Goal: Find specific page/section: Find specific page/section

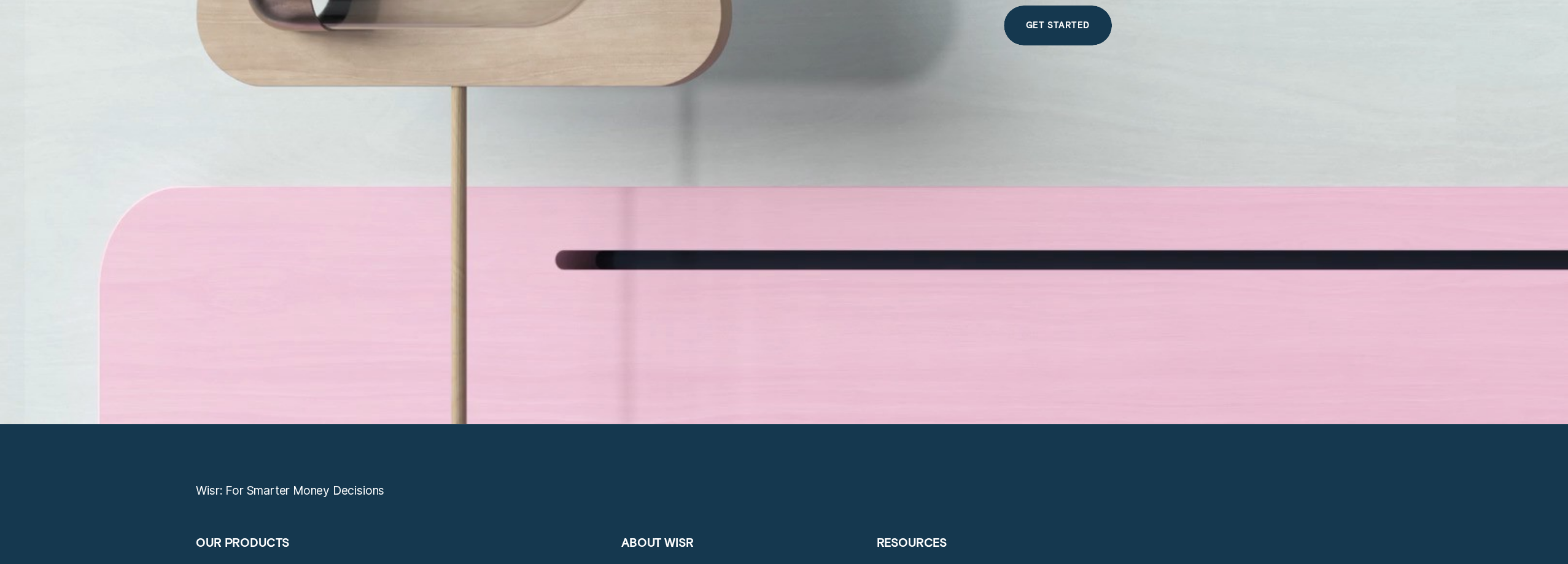
scroll to position [6718, 0]
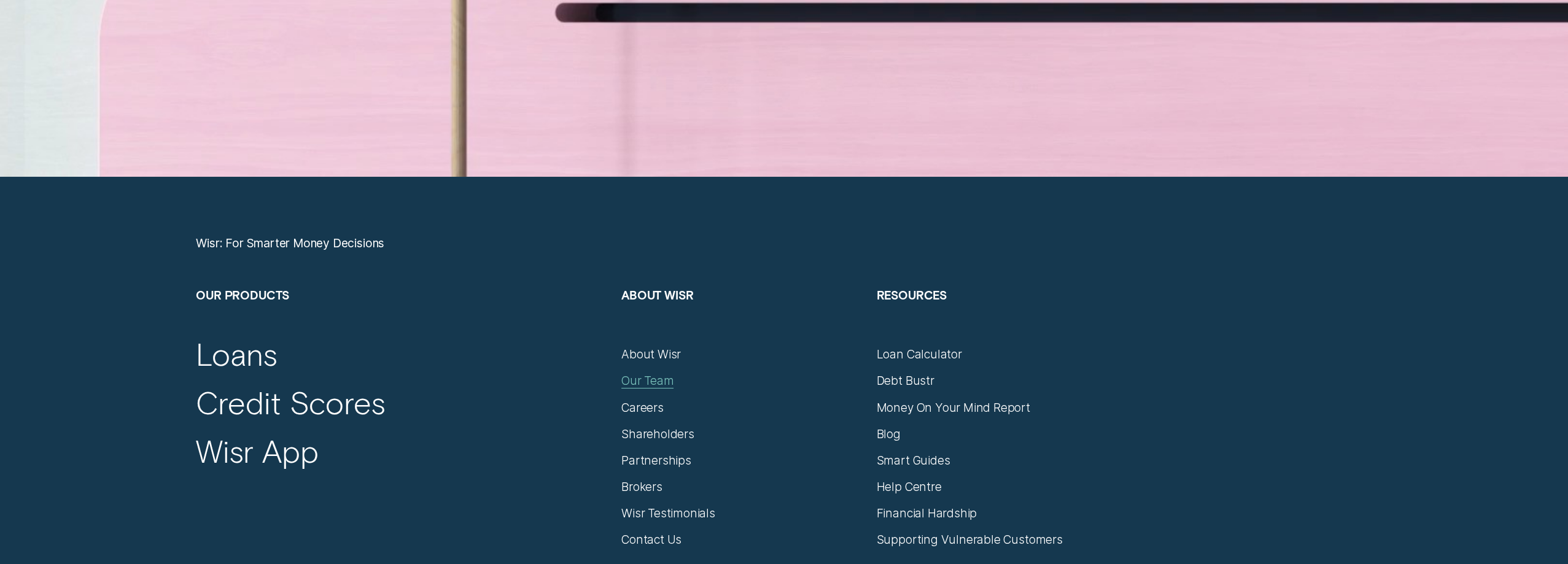
click at [663, 380] on div "Our Team" at bounding box center [647, 380] width 52 height 15
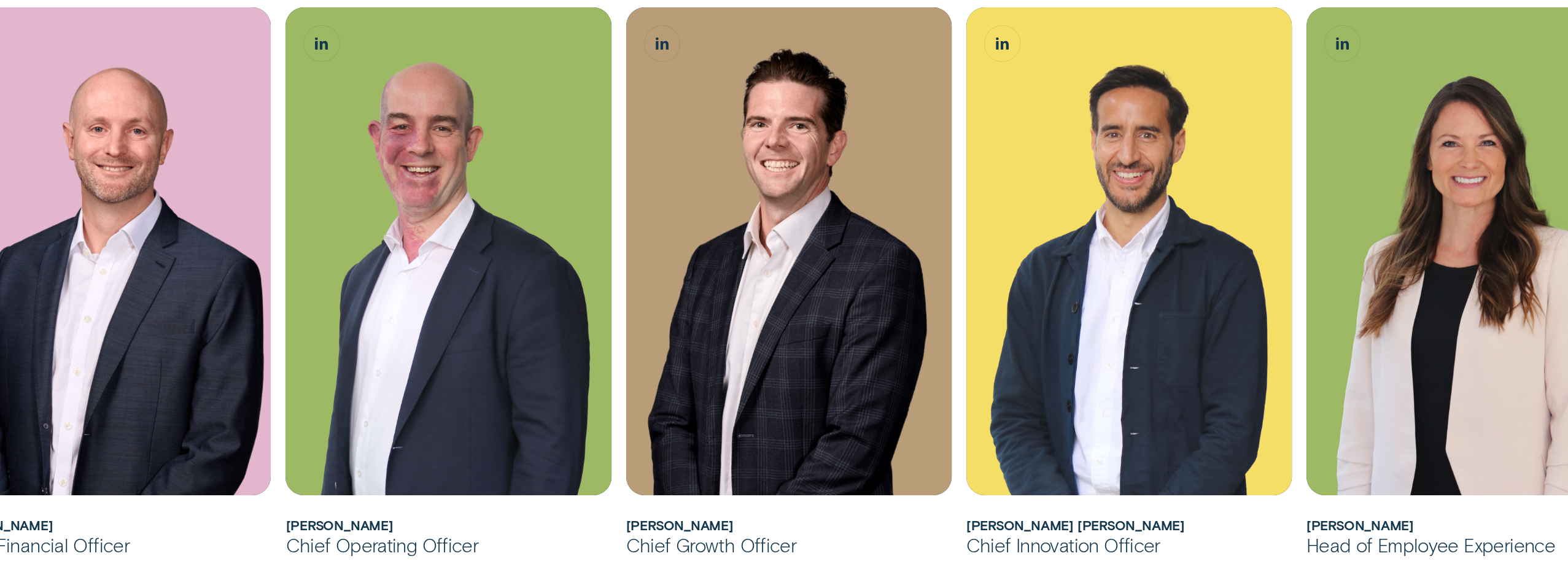
scroll to position [736, 0]
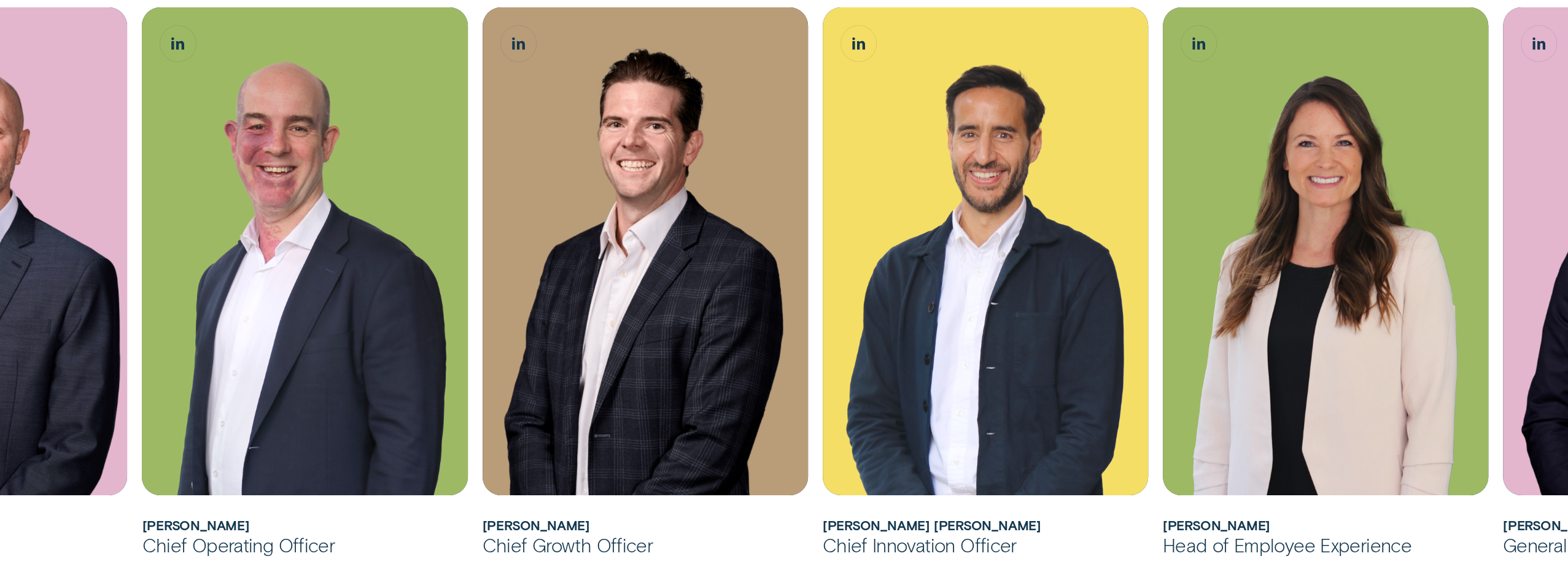
click at [381, 534] on div "Chief Operating Officer" at bounding box center [305, 545] width 326 height 24
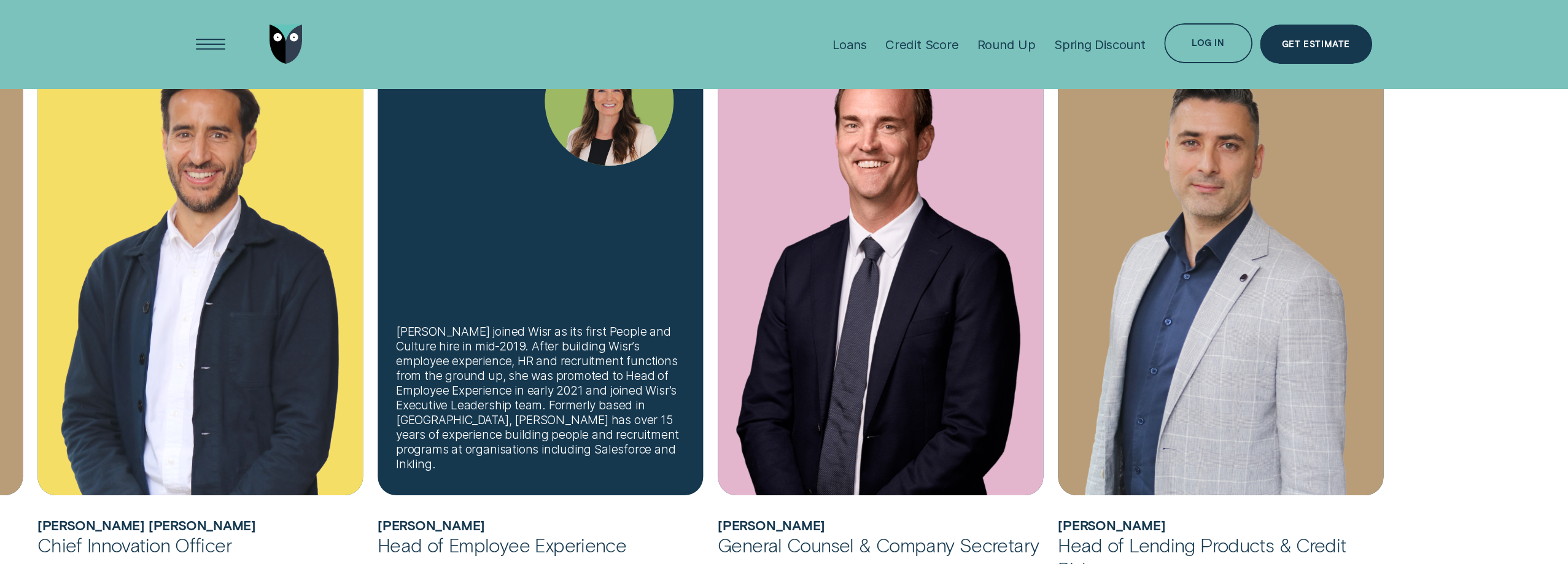
scroll to position [1044, 0]
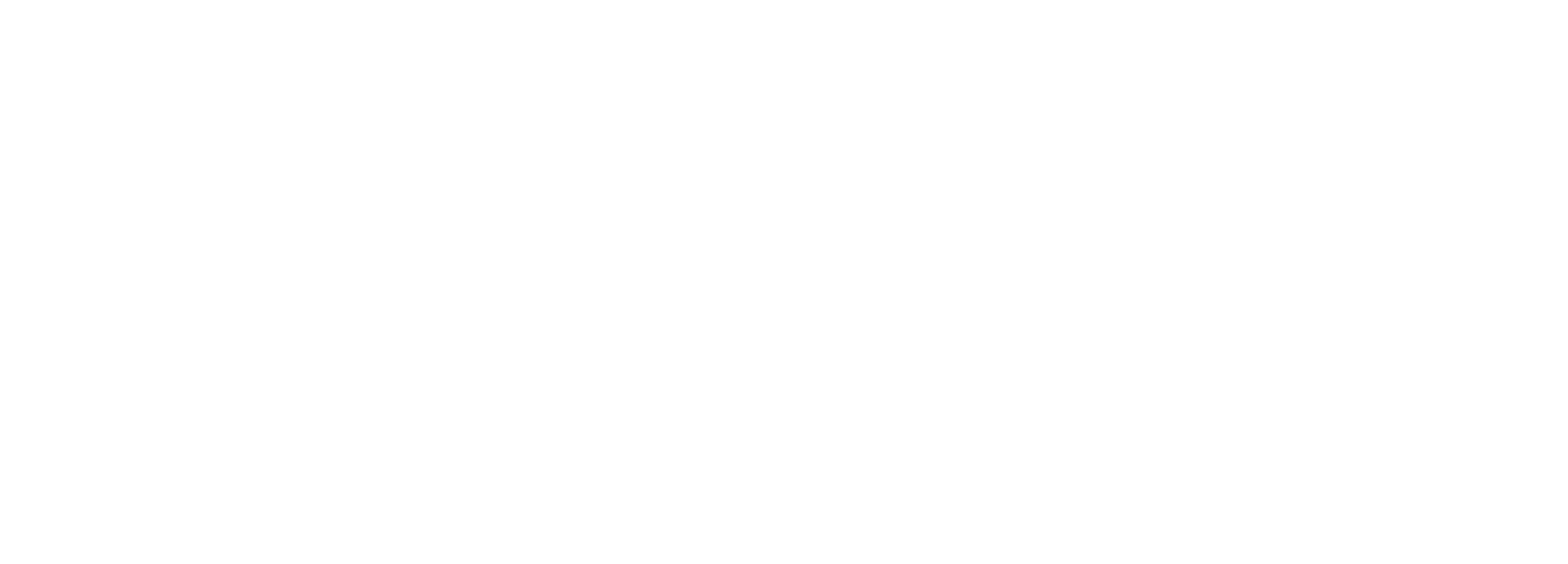
drag, startPoint x: 1520, startPoint y: 70, endPoint x: 762, endPoint y: 167, distance: 764.2
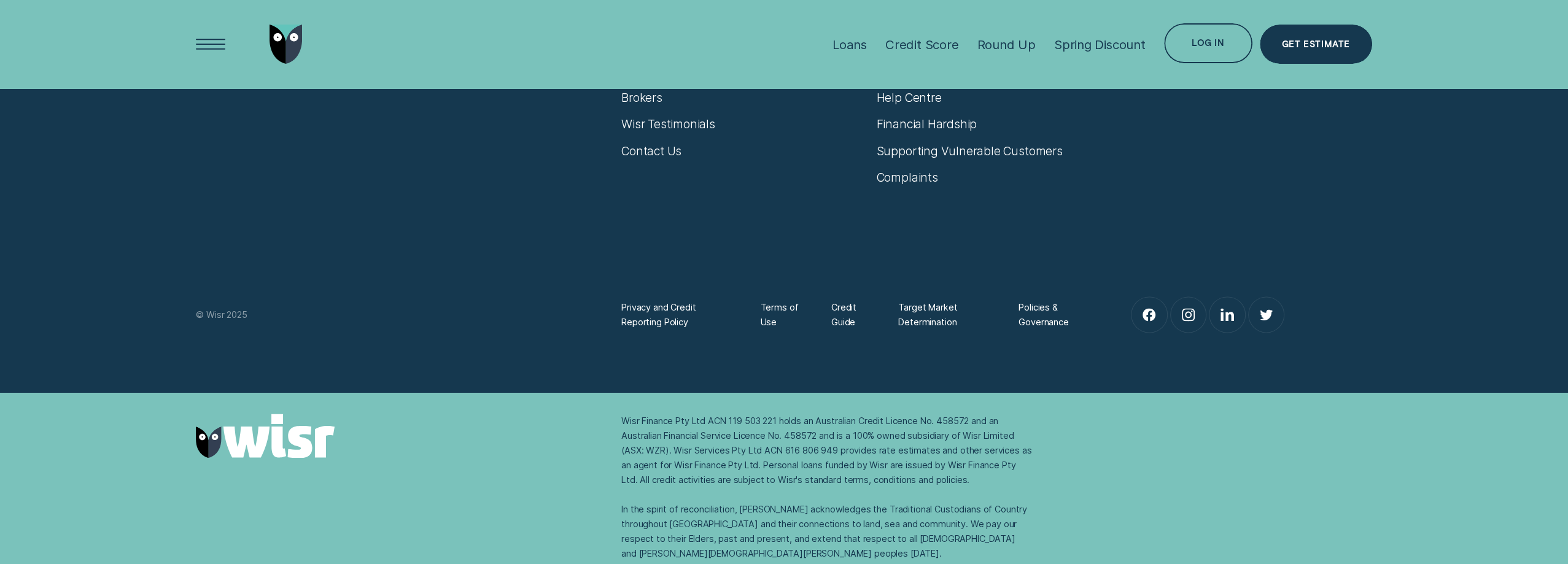
scroll to position [1785, 0]
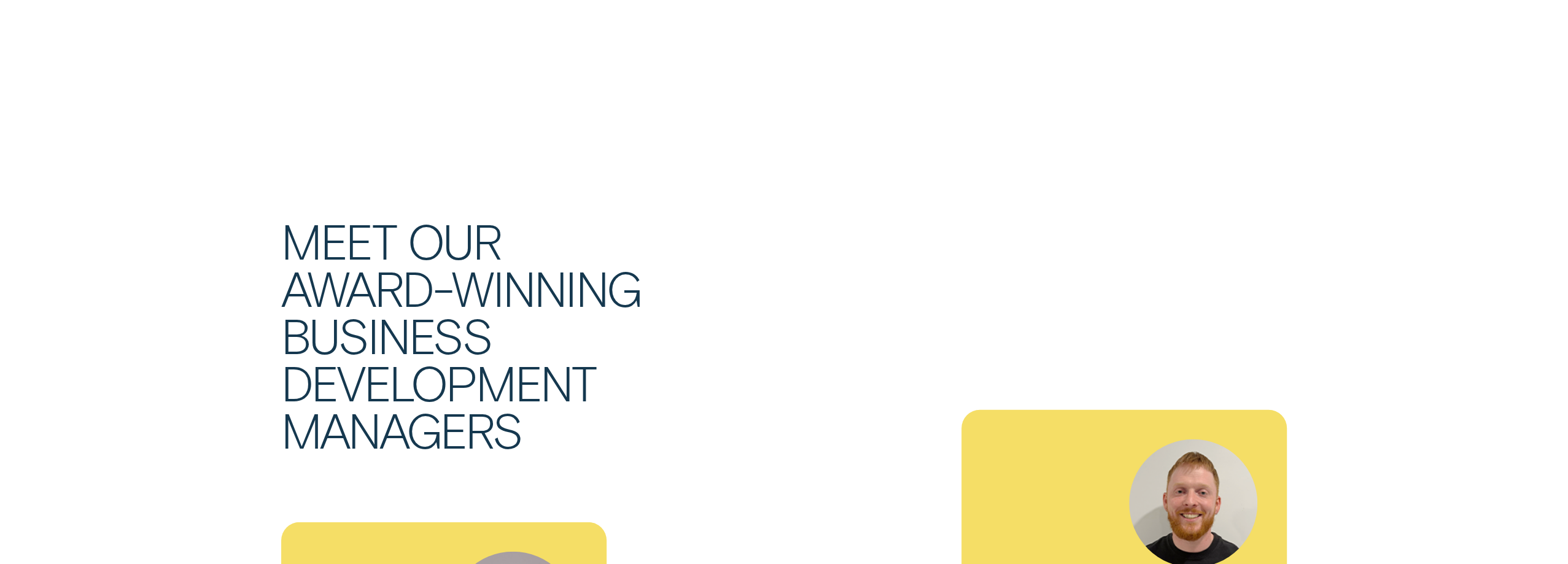
scroll to position [4300, 0]
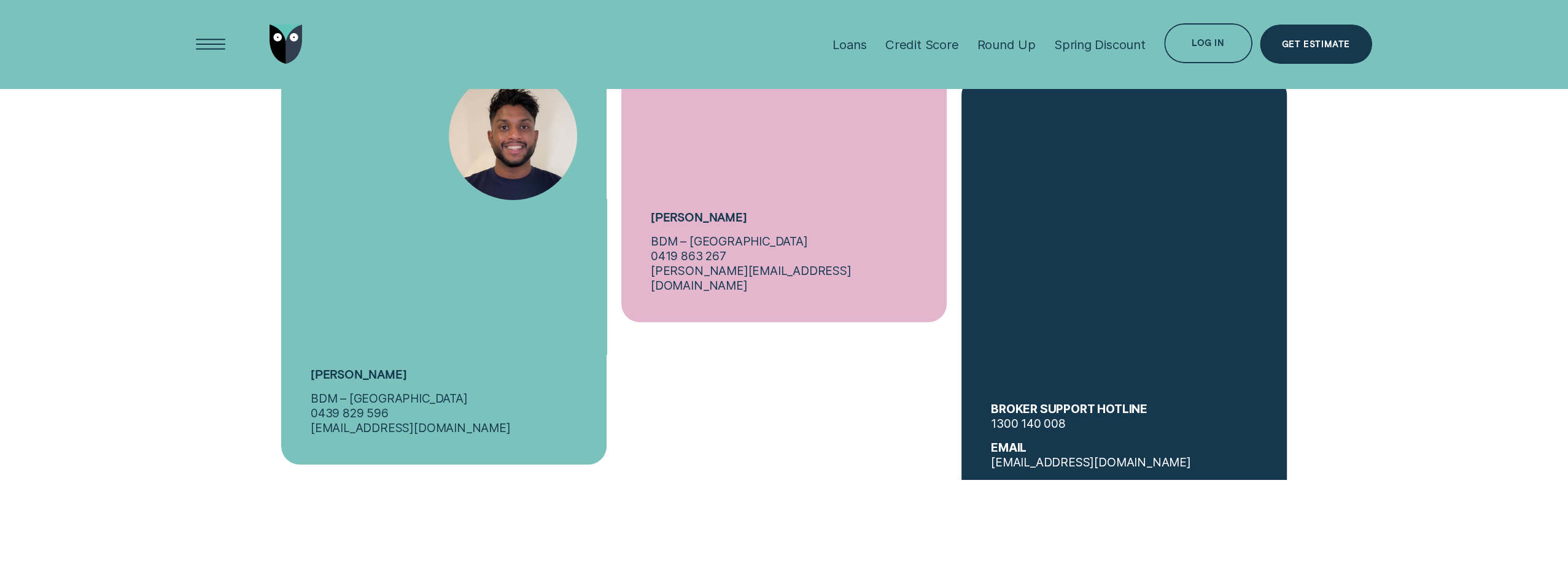
scroll to position [5784, 0]
